Goal: Task Accomplishment & Management: Complete application form

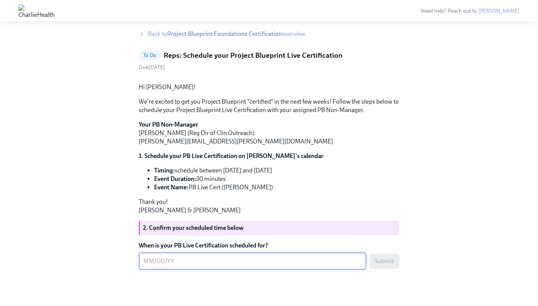
scroll to position [57, 0]
click at [165, 266] on textarea "When is your PB Live Certification scheduled for?" at bounding box center [252, 261] width 218 height 9
type textarea "[DATE]"
click at [375, 260] on span "Submit" at bounding box center [384, 261] width 19 height 8
